Goal: Task Accomplishment & Management: Manage account settings

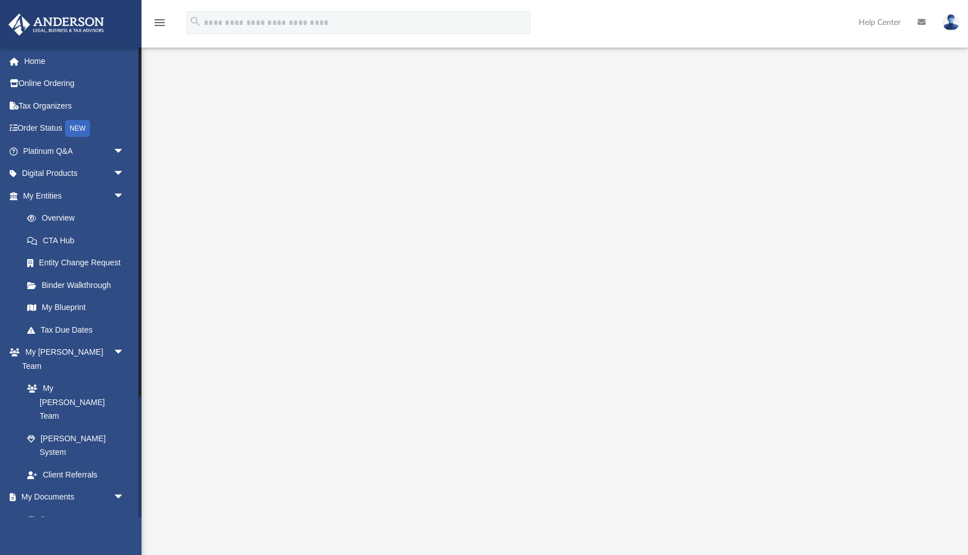
click at [52, 508] on link "Box" at bounding box center [79, 519] width 126 height 23
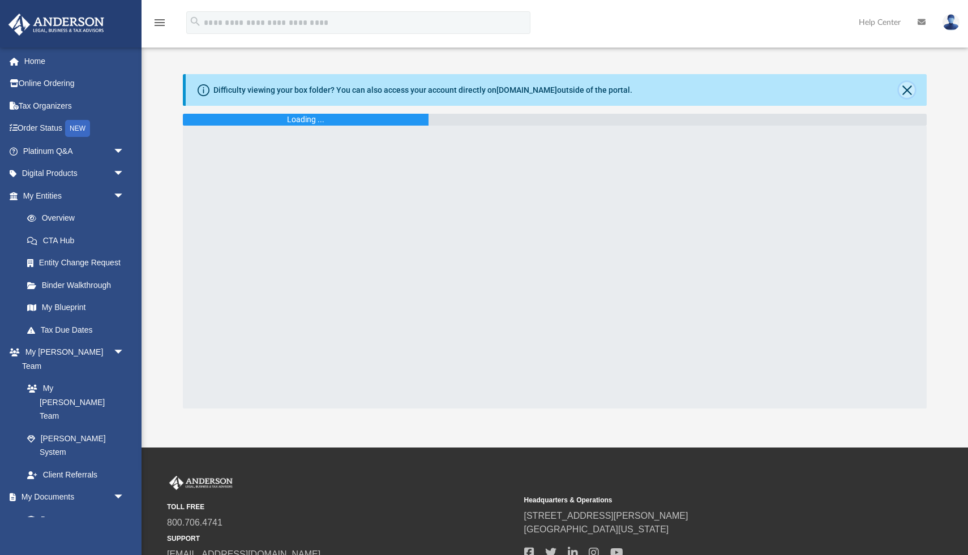
click at [906, 87] on button "Close" at bounding box center [907, 90] width 16 height 16
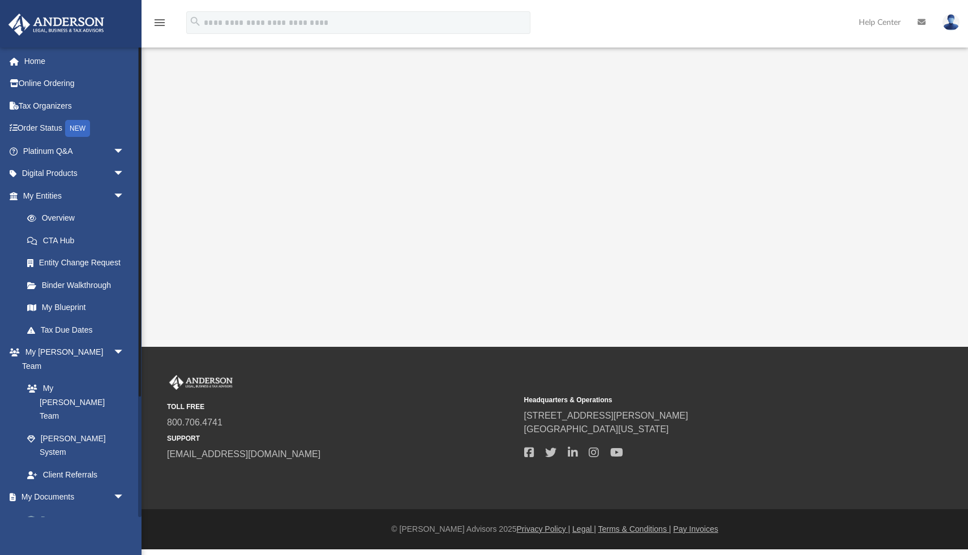
click at [44, 508] on link "Box" at bounding box center [79, 519] width 126 height 23
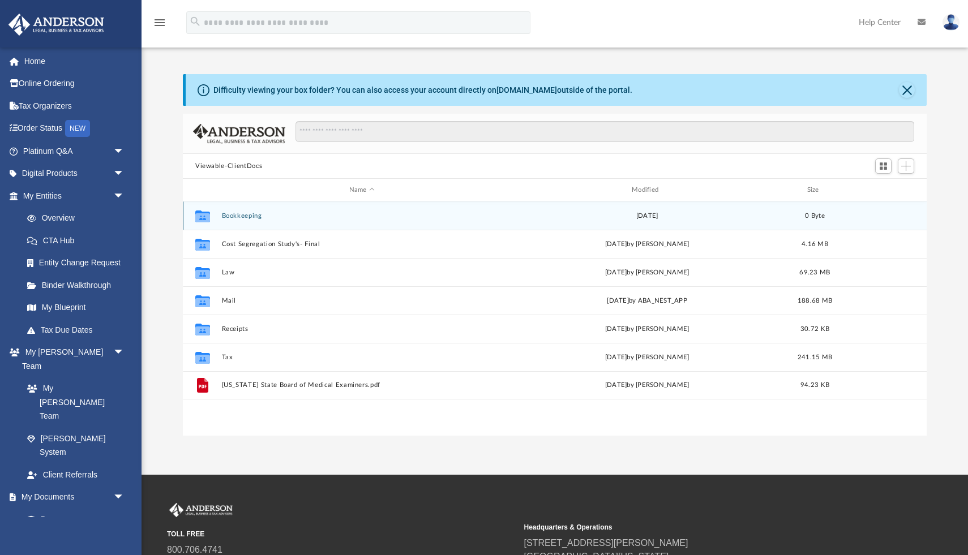
scroll to position [257, 744]
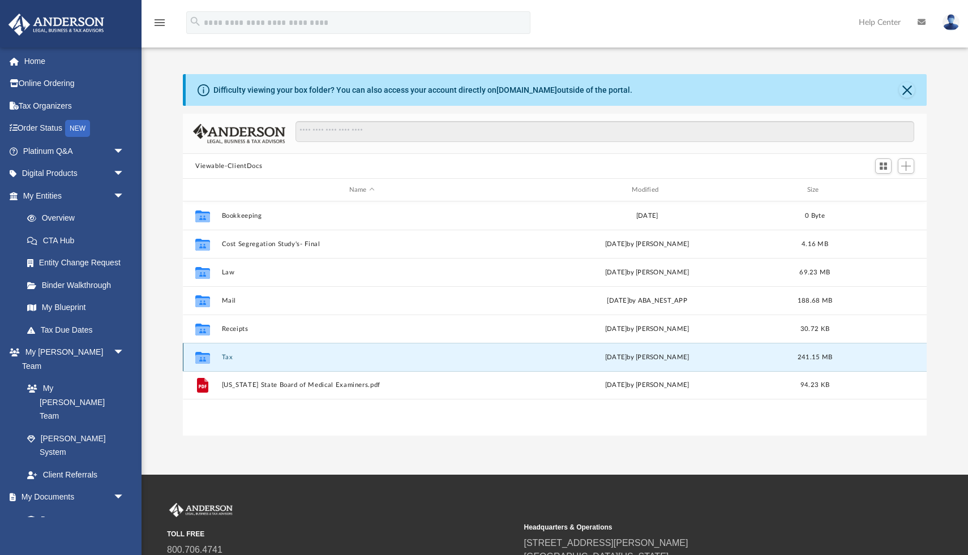
click at [225, 358] on button "Tax" at bounding box center [362, 357] width 280 height 7
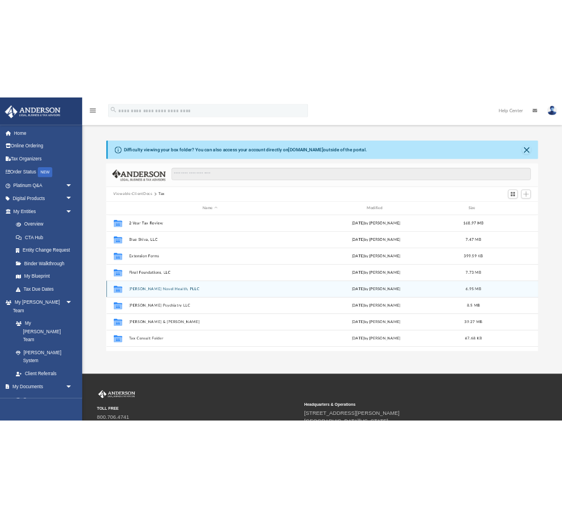
scroll to position [161, 0]
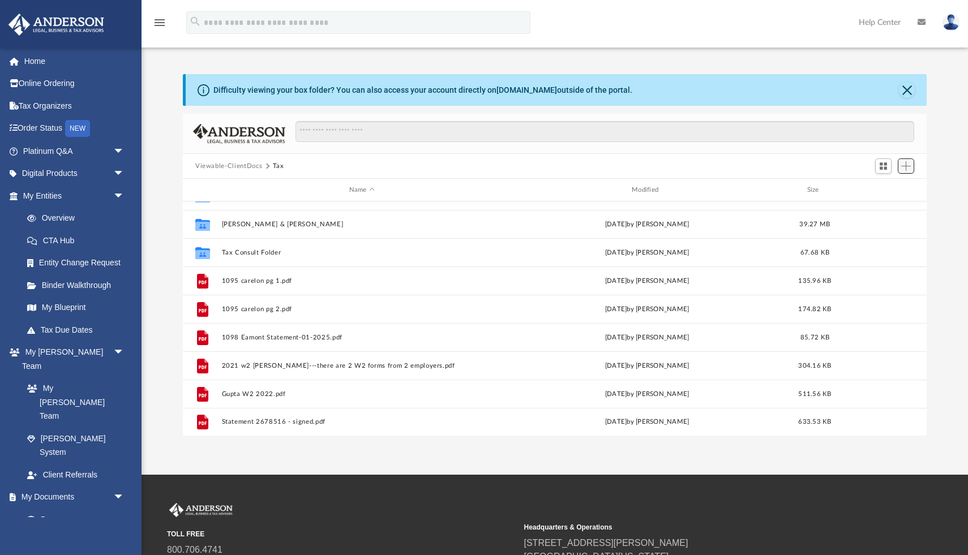
click at [908, 168] on span "Add" at bounding box center [906, 166] width 10 height 10
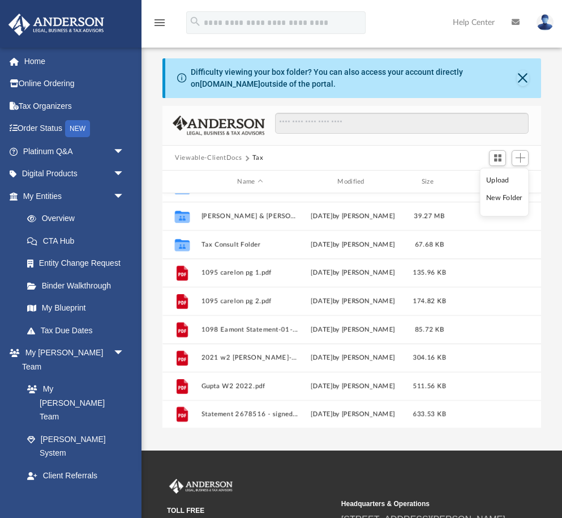
scroll to position [0, 0]
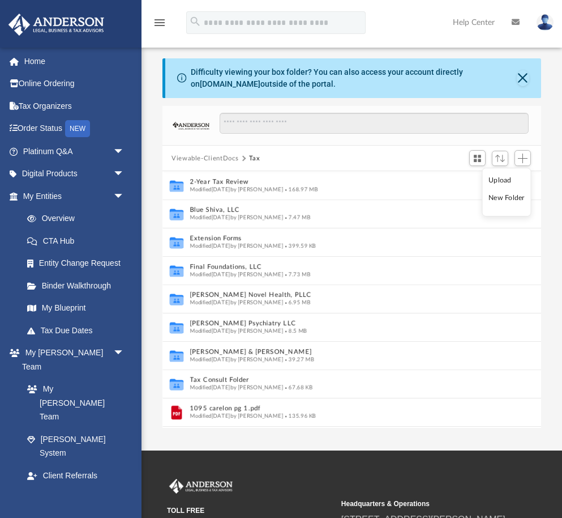
click at [501, 179] on li "Upload" at bounding box center [507, 180] width 36 height 12
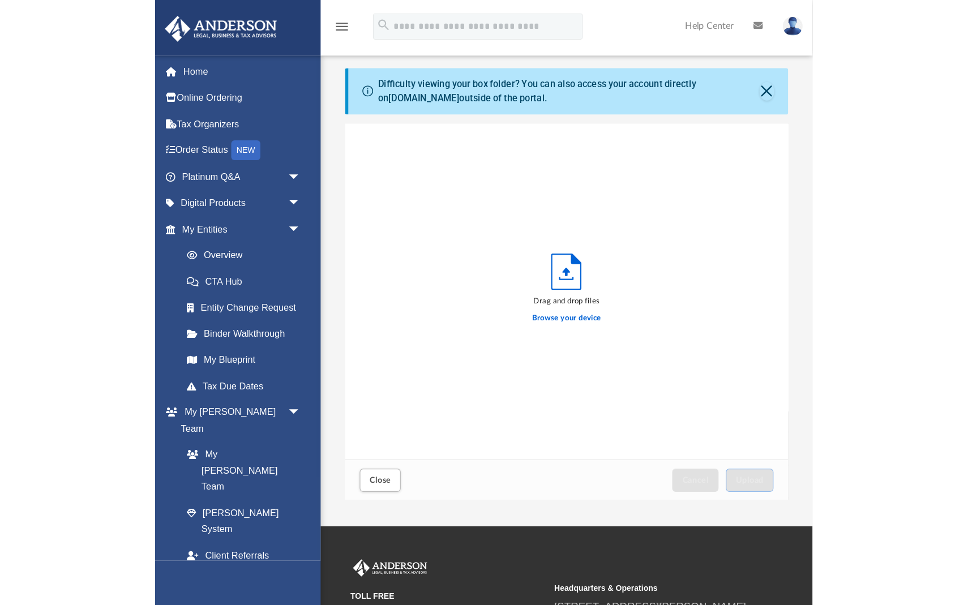
scroll to position [287, 379]
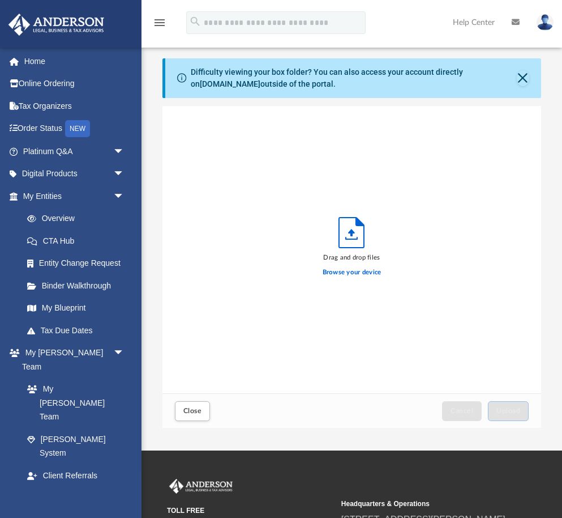
click at [341, 277] on div "Browse your device" at bounding box center [352, 273] width 59 height 20
click at [335, 274] on label "Browse your device" at bounding box center [352, 272] width 59 height 10
click at [0, 0] on input "Browse your device" at bounding box center [0, 0] width 0 height 0
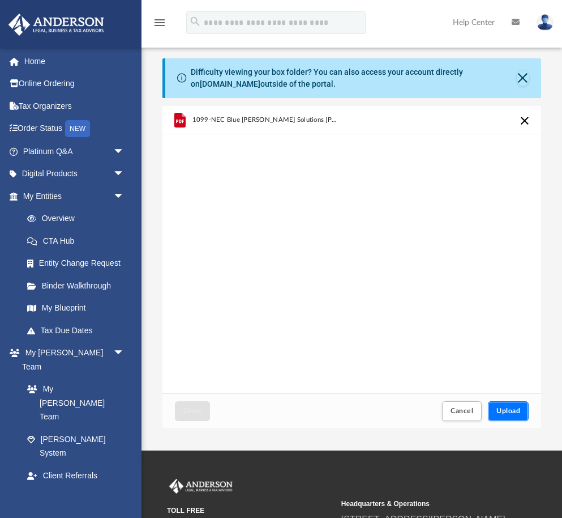
click at [515, 409] on span "Upload" at bounding box center [509, 410] width 24 height 7
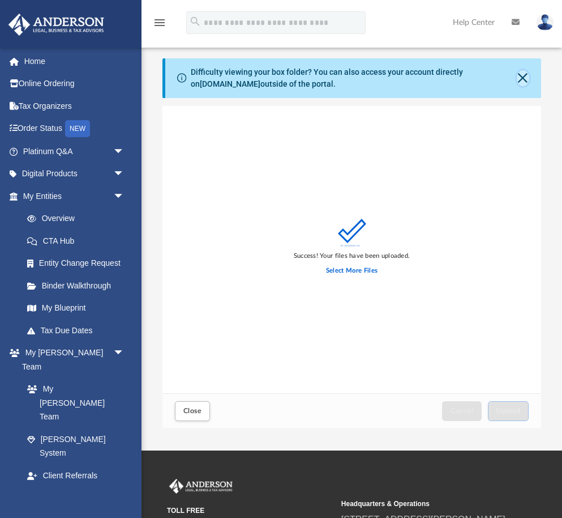
click at [521, 74] on button "Close" at bounding box center [523, 78] width 12 height 16
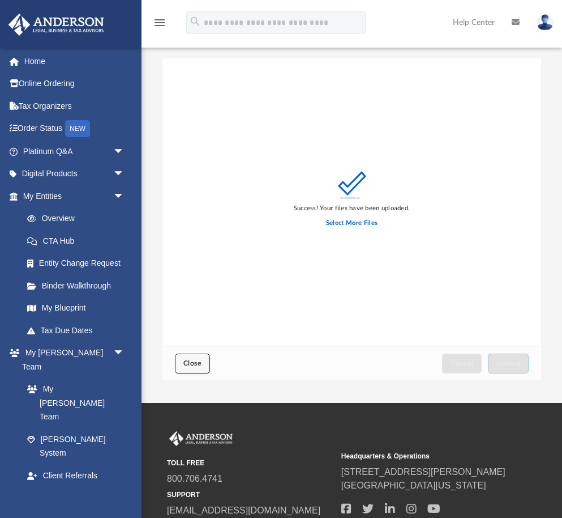
click at [189, 360] on span "Close" at bounding box center [192, 363] width 18 height 7
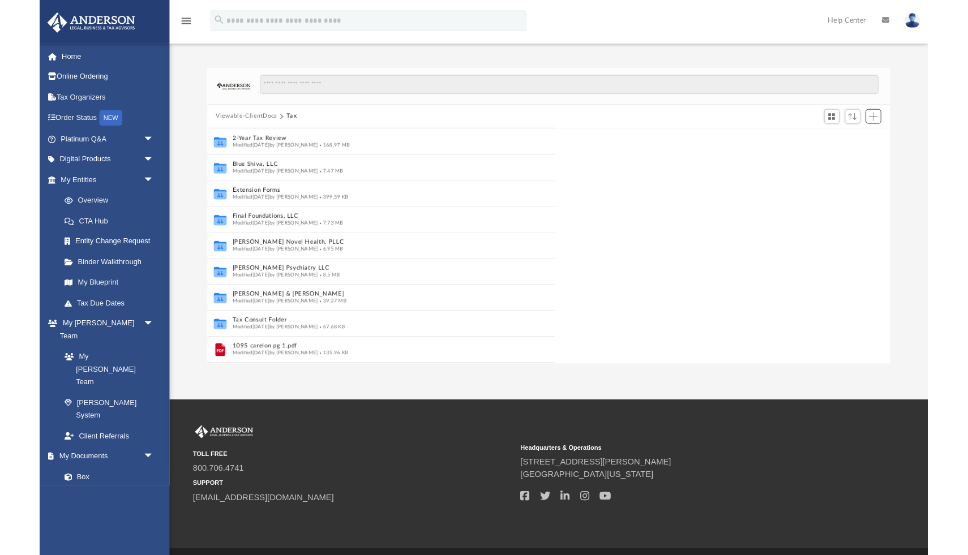
scroll to position [257, 744]
